Goal: Task Accomplishment & Management: Manage account settings

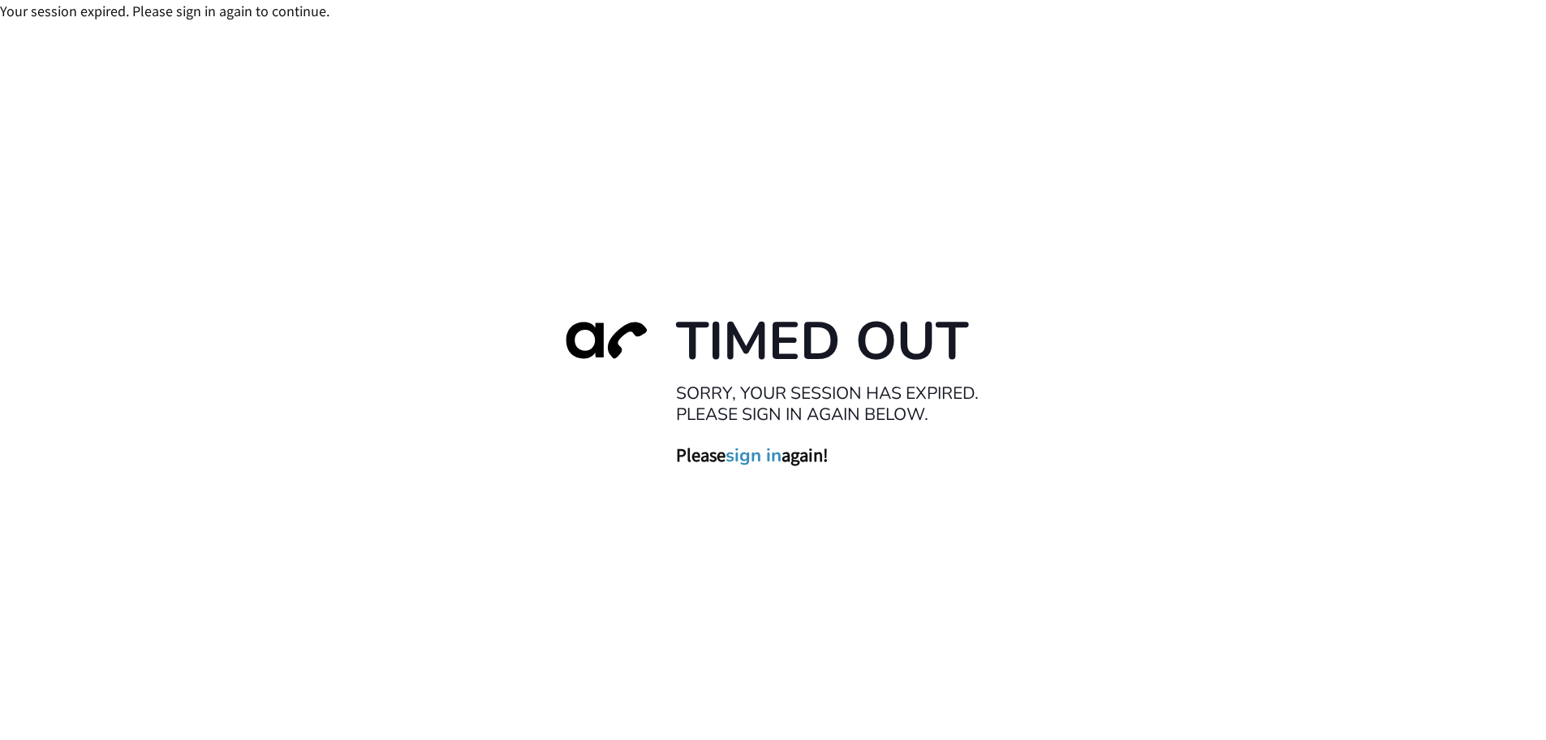
click at [767, 462] on link "sign in" at bounding box center [754, 454] width 56 height 23
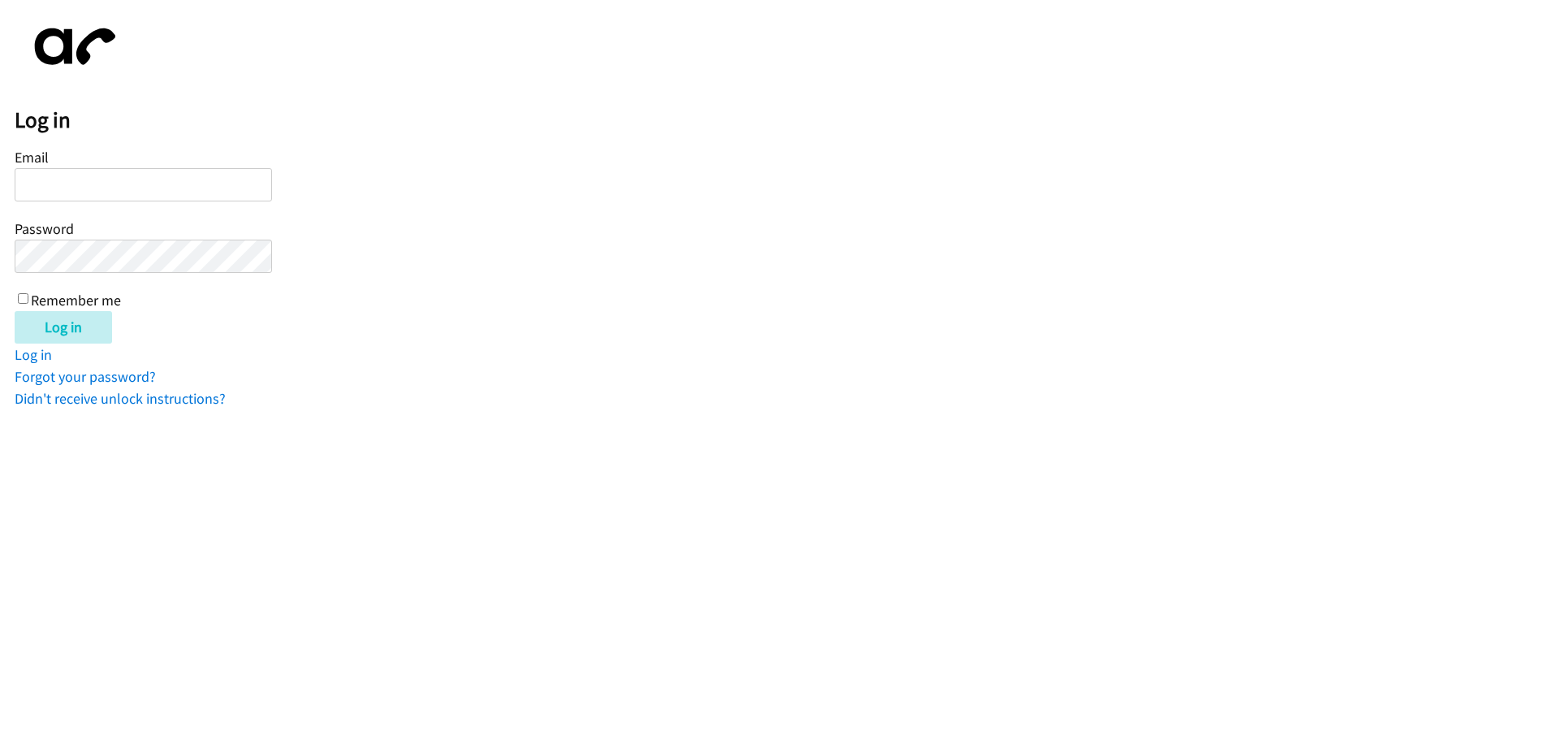
click at [22, 296] on input "Remember me" at bounding box center [23, 298] width 11 height 11
checkbox input "true"
click at [146, 182] on input "Email" at bounding box center [143, 184] width 257 height 33
type input "twilliams@lendingpoint.com"
click at [15, 311] on input "Log in" at bounding box center [63, 327] width 97 height 32
